Goal: Entertainment & Leisure: Consume media (video, audio)

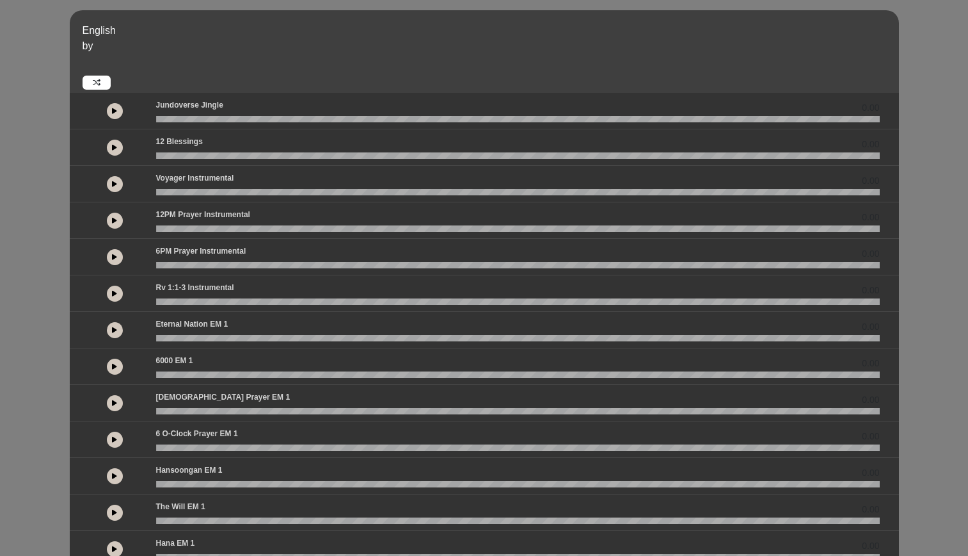
click at [117, 255] on button at bounding box center [115, 257] width 16 height 16
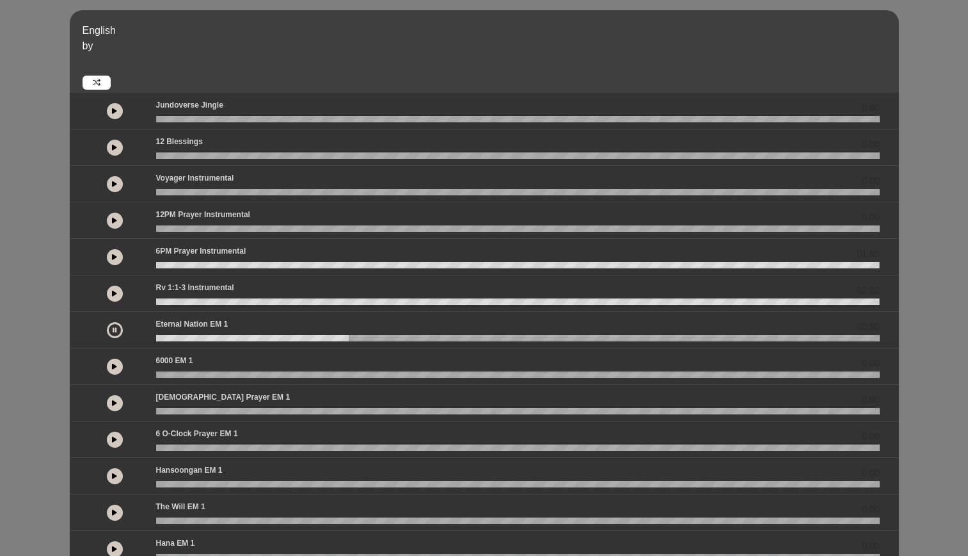
click at [201, 372] on wave at bounding box center [518, 374] width 724 height 6
click at [114, 368] on icon at bounding box center [114, 366] width 5 height 6
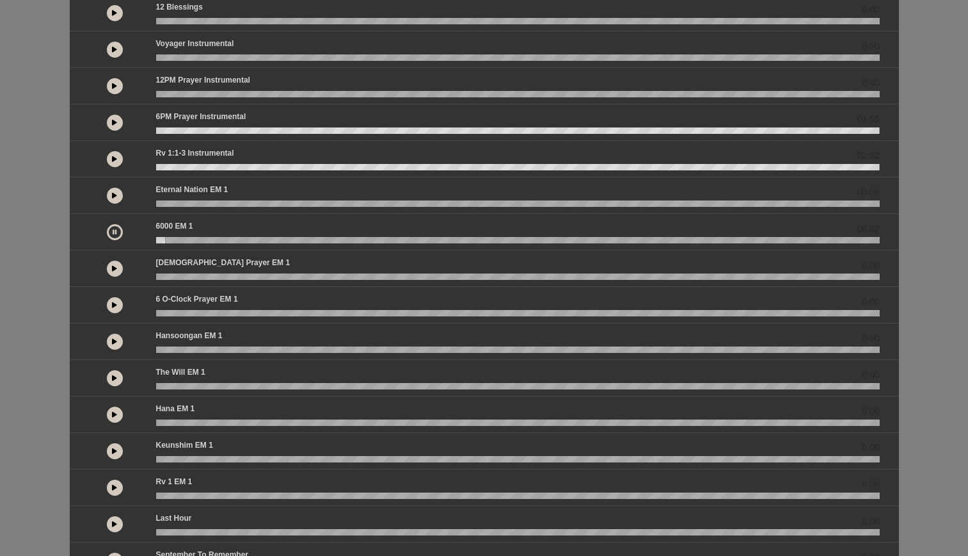
scroll to position [225, 0]
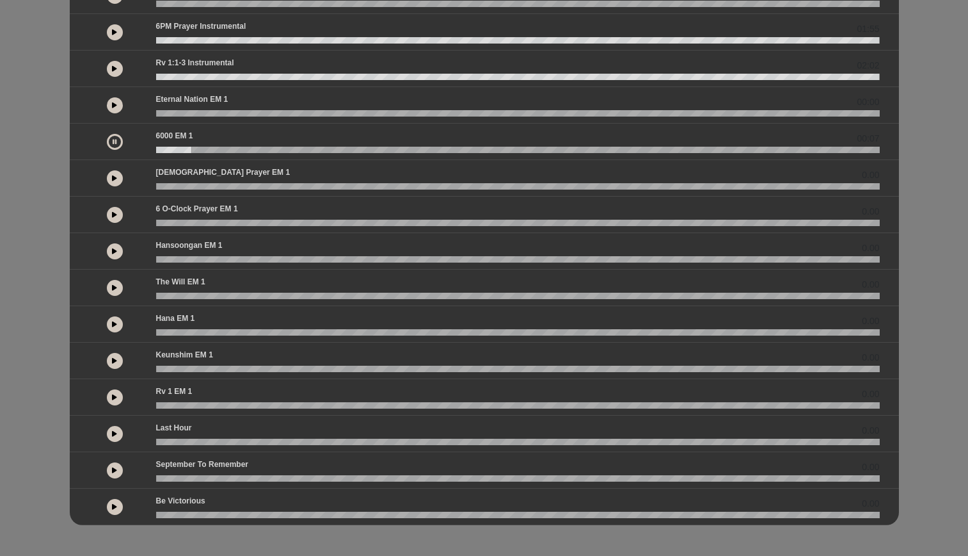
click at [115, 431] on icon at bounding box center [114, 433] width 5 height 6
click at [115, 431] on icon at bounding box center [115, 433] width 4 height 6
click at [115, 67] on icon at bounding box center [114, 68] width 5 height 6
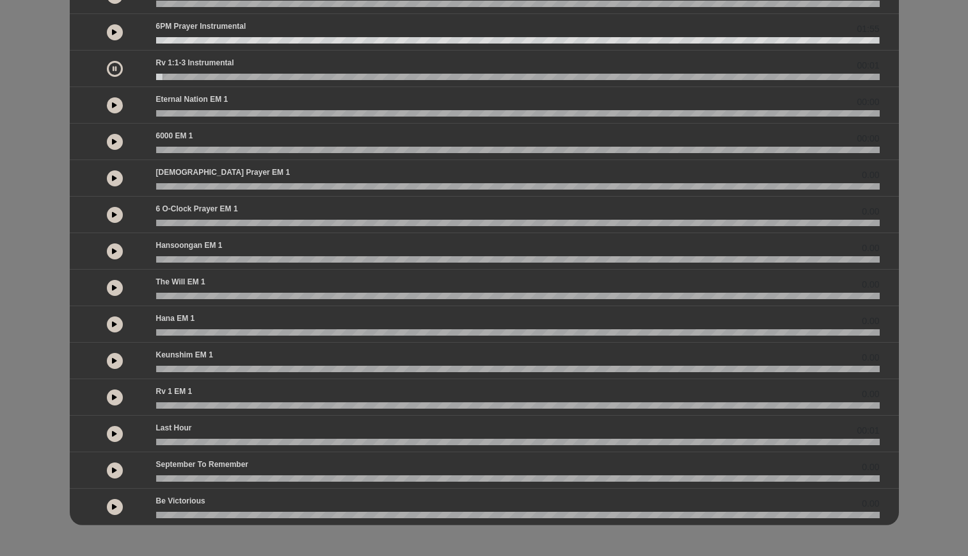
click at [113, 139] on icon at bounding box center [114, 141] width 5 height 6
click at [209, 214] on p "6 o-clock prayer EM 1" at bounding box center [197, 209] width 82 height 12
click at [108, 214] on button at bounding box center [115, 215] width 16 height 16
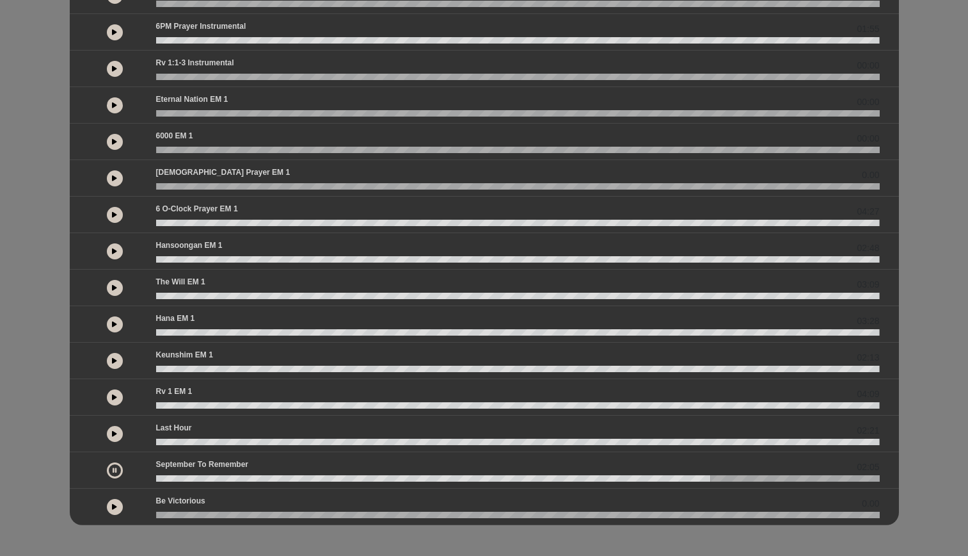
click at [116, 468] on icon at bounding box center [115, 470] width 4 height 6
